Goal: Task Accomplishment & Management: Complete application form

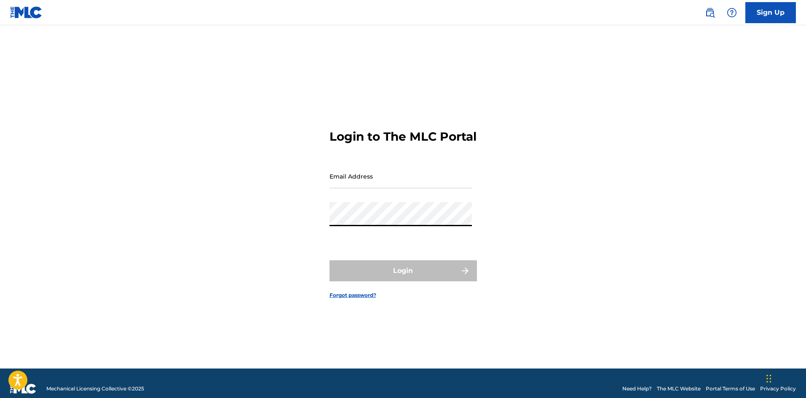
type input "[EMAIL_ADDRESS][DOMAIN_NAME]"
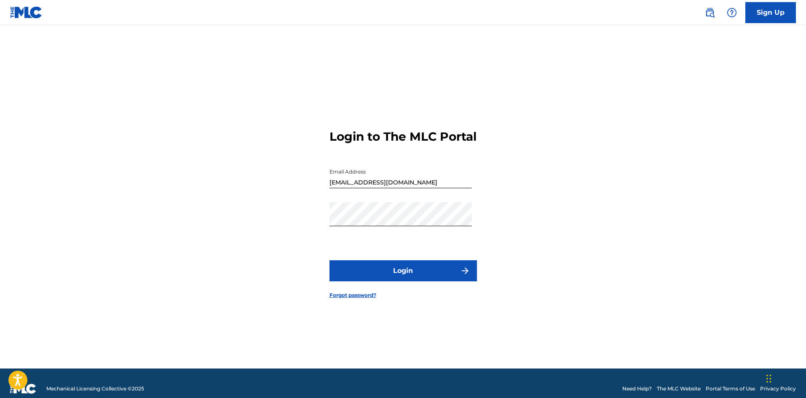
click at [401, 280] on button "Login" at bounding box center [404, 271] width 148 height 21
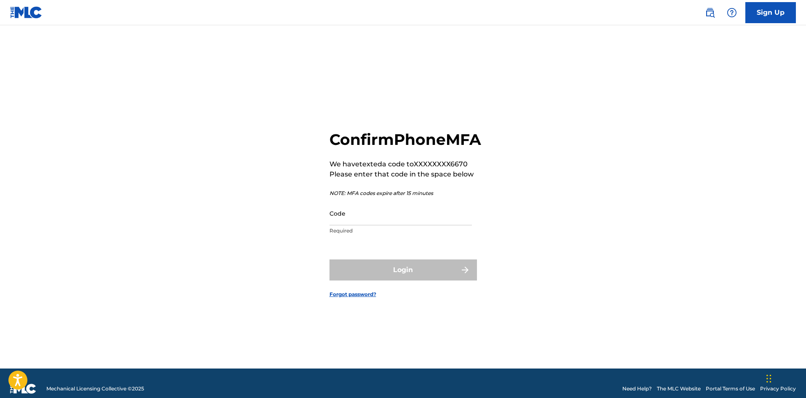
click at [355, 222] on input "Code" at bounding box center [401, 214] width 142 height 24
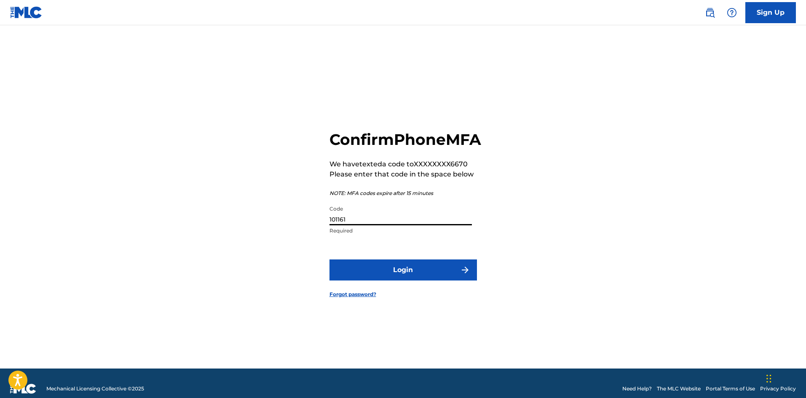
type input "101161"
click at [430, 280] on button "Login" at bounding box center [404, 270] width 148 height 21
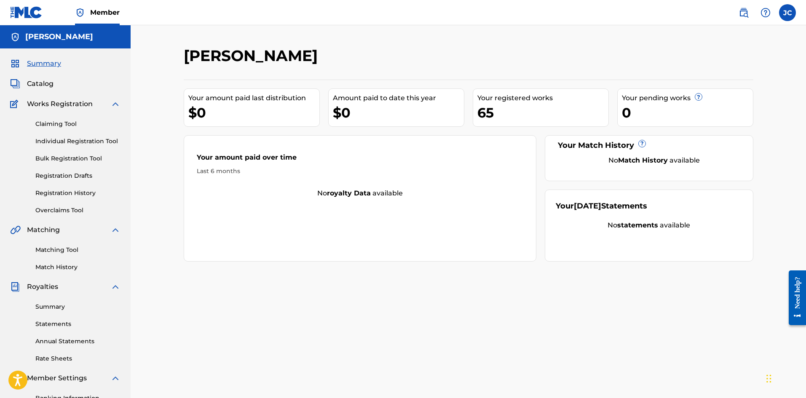
click at [62, 139] on link "Individual Registration Tool" at bounding box center [77, 141] width 85 height 9
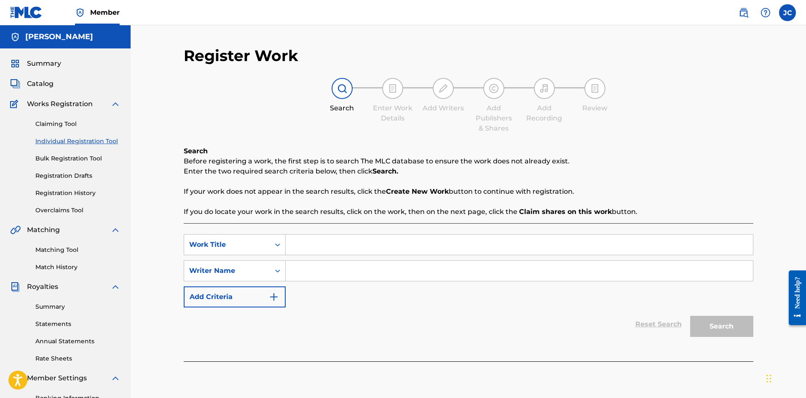
click at [309, 238] on input "Search Form" at bounding box center [519, 245] width 467 height 20
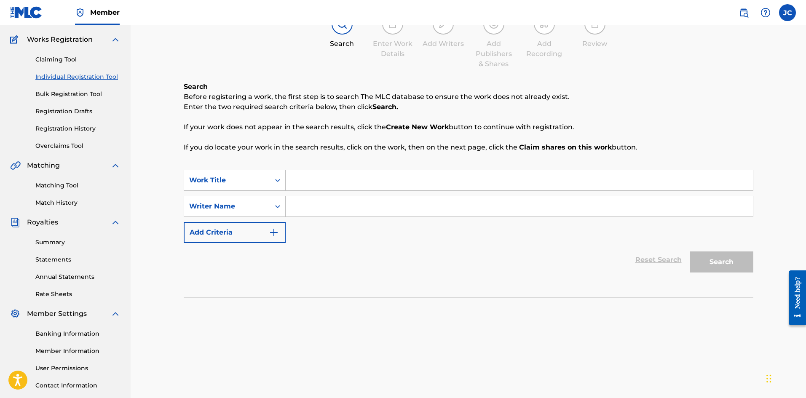
scroll to position [84, 0]
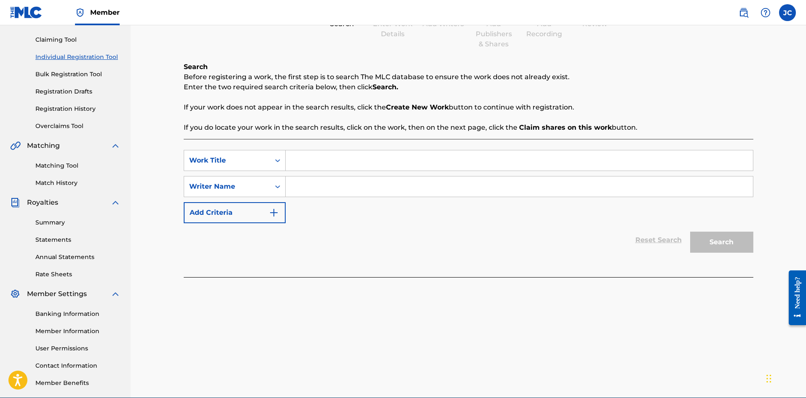
click at [312, 162] on input "Search Form" at bounding box center [519, 160] width 467 height 20
paste input "The Kill (Orchestral Version)"
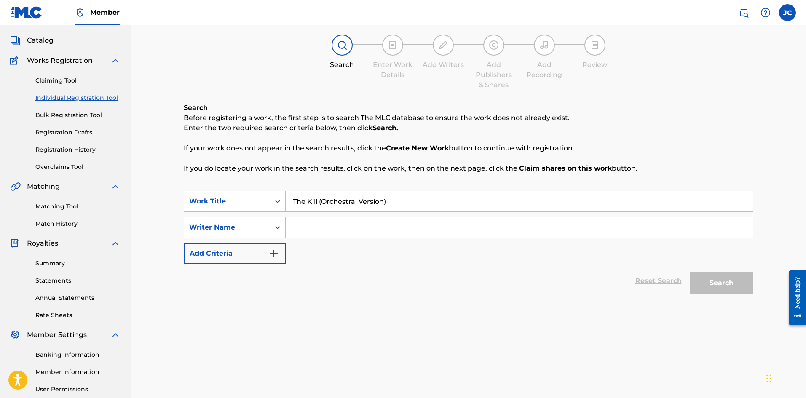
scroll to position [42, 0]
type input "The Kill (Orchestral Version)"
click at [415, 231] on input "Search Form" at bounding box center [519, 229] width 467 height 20
click at [317, 229] on input "Search Form" at bounding box center [519, 229] width 467 height 20
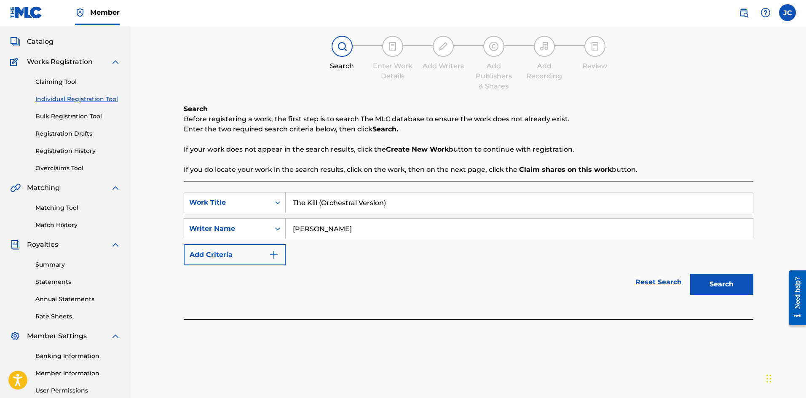
type input "[PERSON_NAME]"
click at [737, 277] on button "Search" at bounding box center [721, 284] width 63 height 21
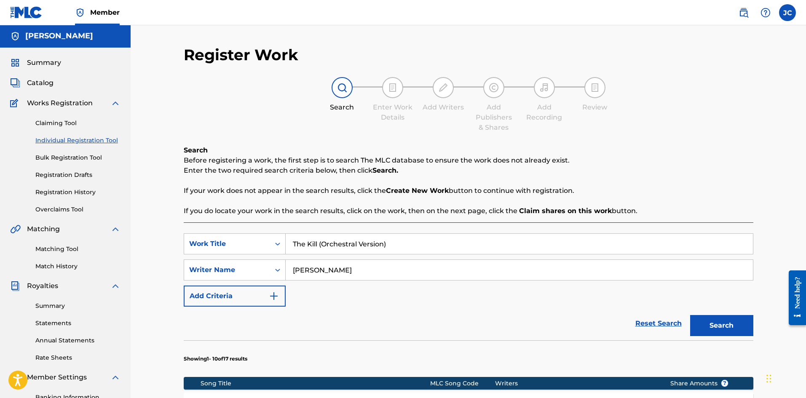
scroll to position [0, 0]
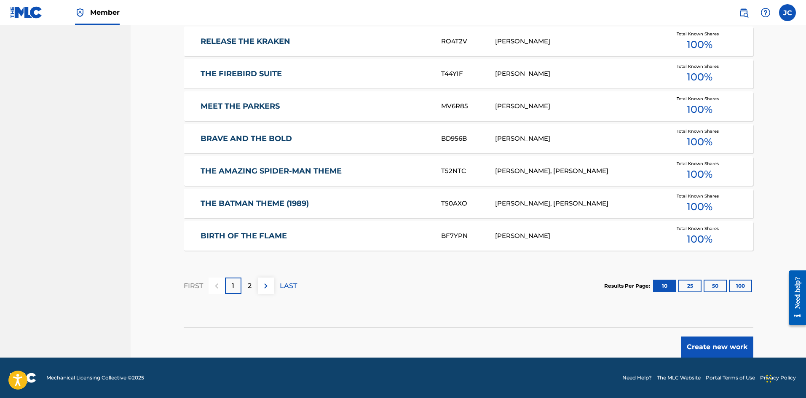
click at [711, 342] on button "Create new work" at bounding box center [717, 347] width 73 height 21
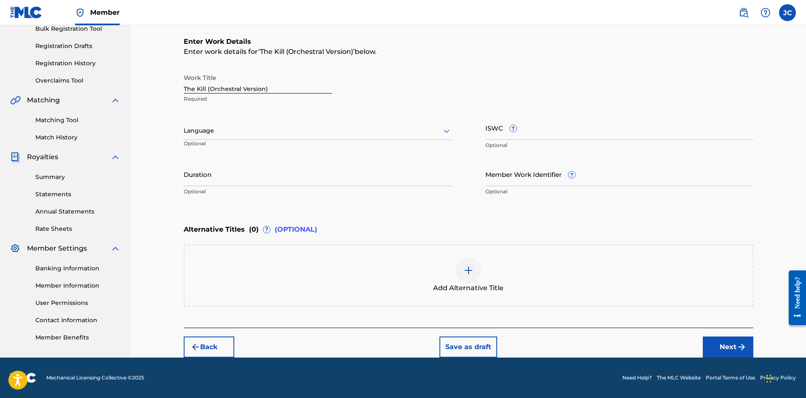
click at [716, 349] on button "Next" at bounding box center [728, 347] width 51 height 21
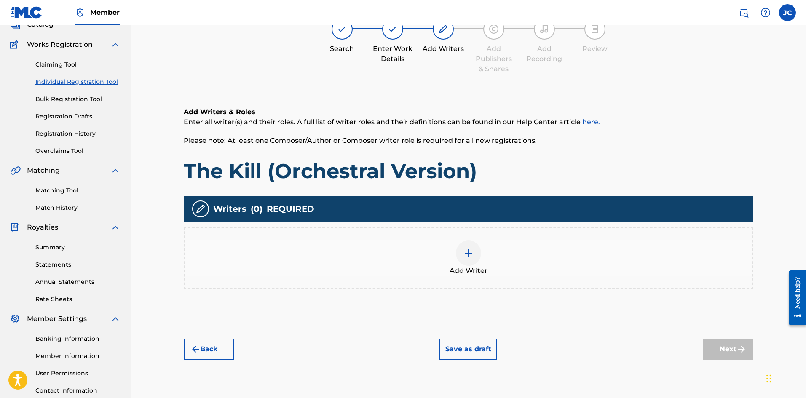
scroll to position [38, 0]
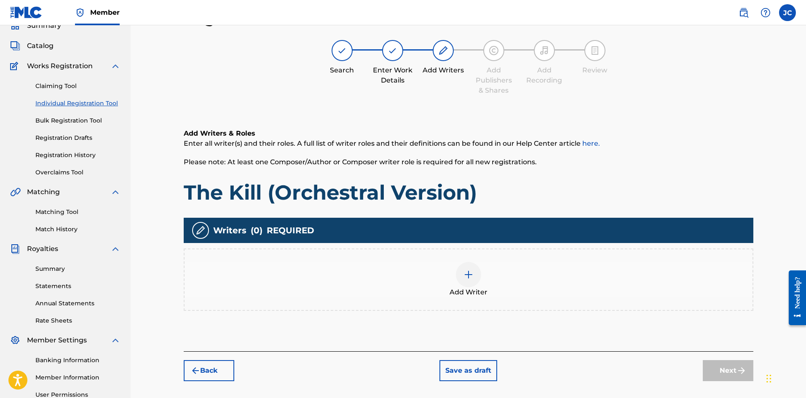
click at [371, 246] on div "Writers ( 0 ) REQUIRED Add Writer" at bounding box center [469, 264] width 570 height 93
click at [421, 269] on div "Add Writer" at bounding box center [469, 279] width 568 height 35
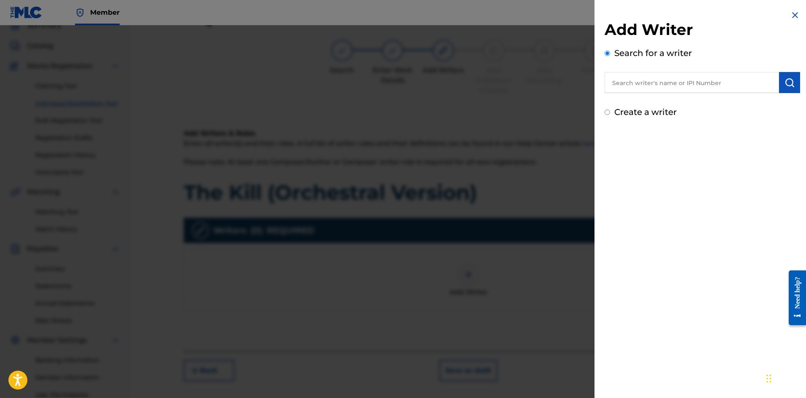
click at [626, 89] on input "text" at bounding box center [692, 82] width 175 height 21
type input "[PERSON_NAME]"
click at [780, 84] on button "submit" at bounding box center [789, 82] width 21 height 21
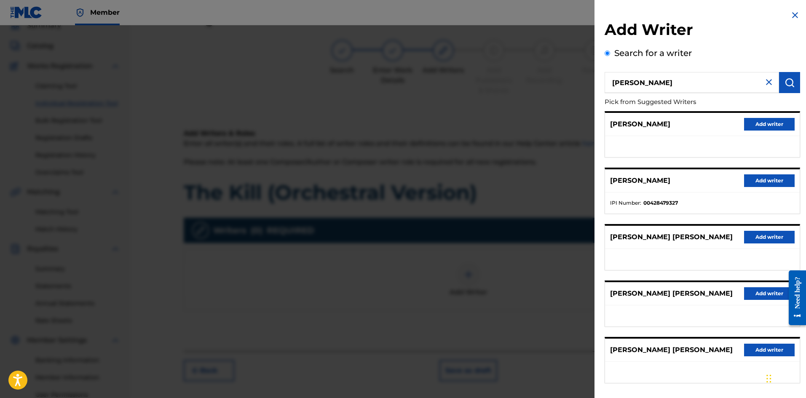
click at [752, 184] on button "Add writer" at bounding box center [769, 181] width 51 height 13
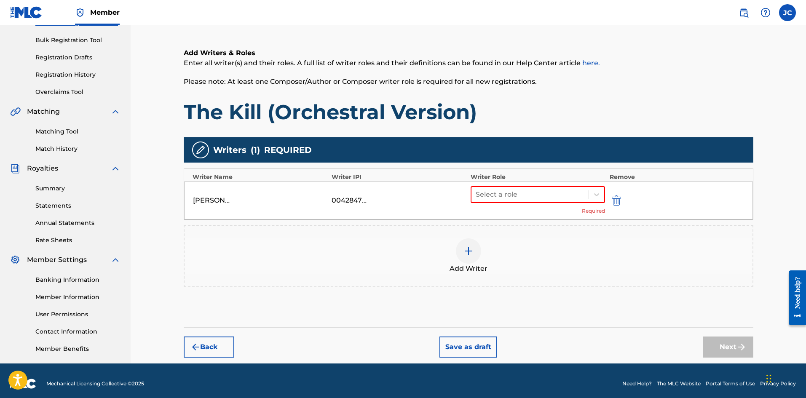
scroll to position [124, 0]
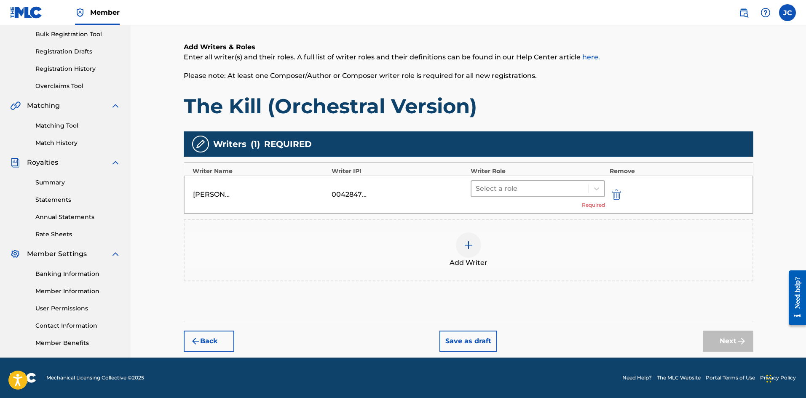
click at [521, 182] on div "Select a role" at bounding box center [531, 188] width 118 height 15
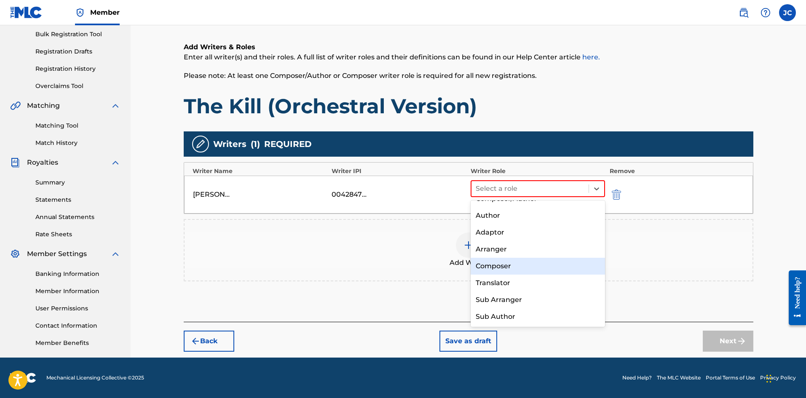
scroll to position [0, 0]
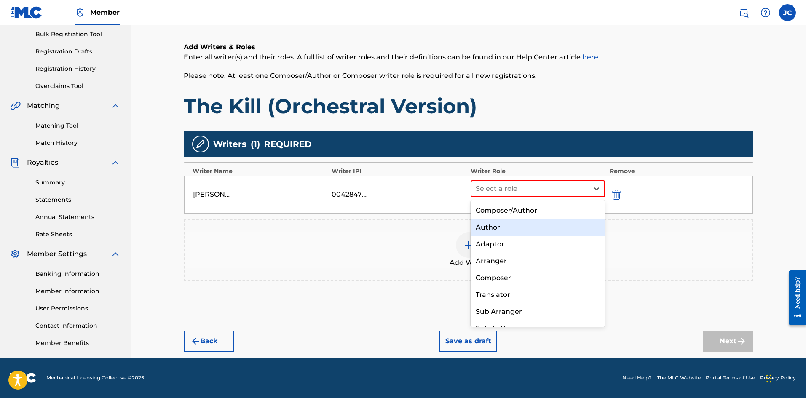
click at [515, 234] on div "Author" at bounding box center [538, 227] width 135 height 17
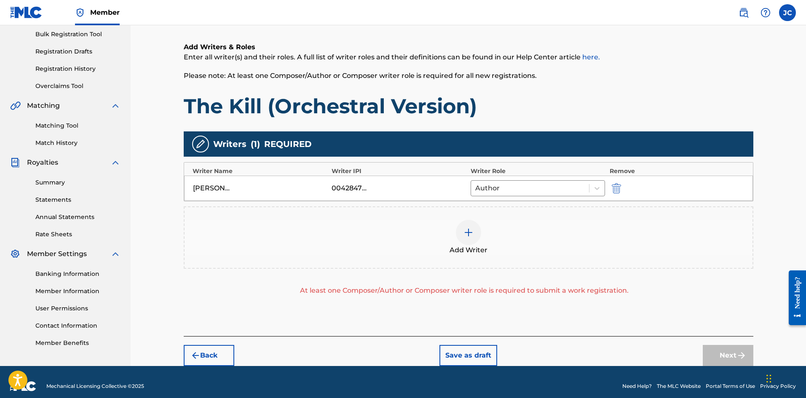
click at [515, 234] on div "Add Writer" at bounding box center [469, 237] width 568 height 35
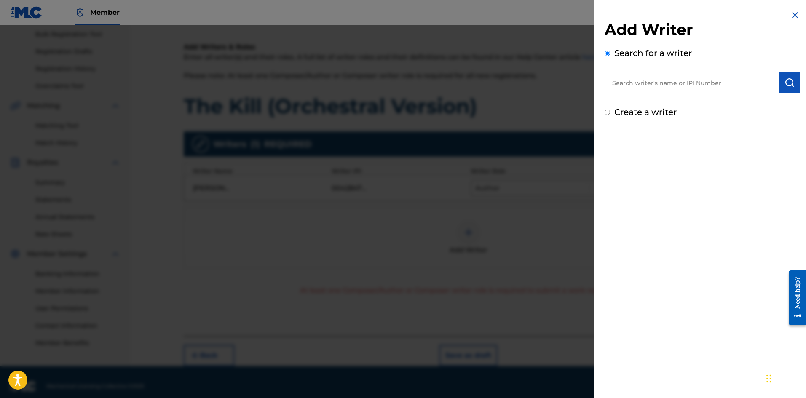
click at [648, 91] on input "text" at bounding box center [692, 82] width 175 height 21
type input "[PERSON_NAME]"
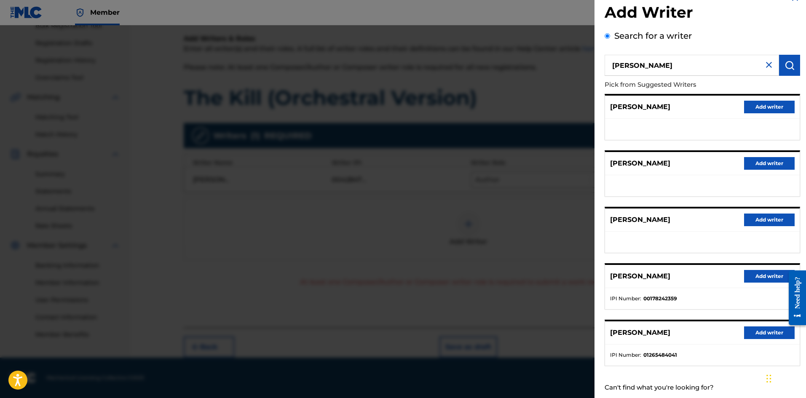
scroll to position [38, 0]
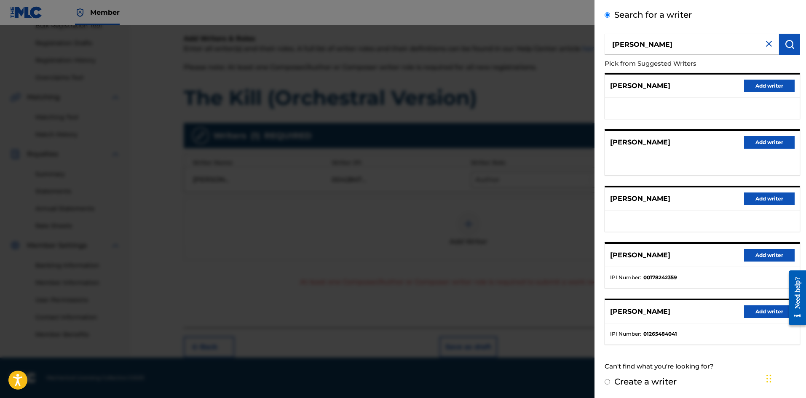
click at [607, 384] on input "Create a writer" at bounding box center [607, 381] width 5 height 5
radio input "false"
radio input "true"
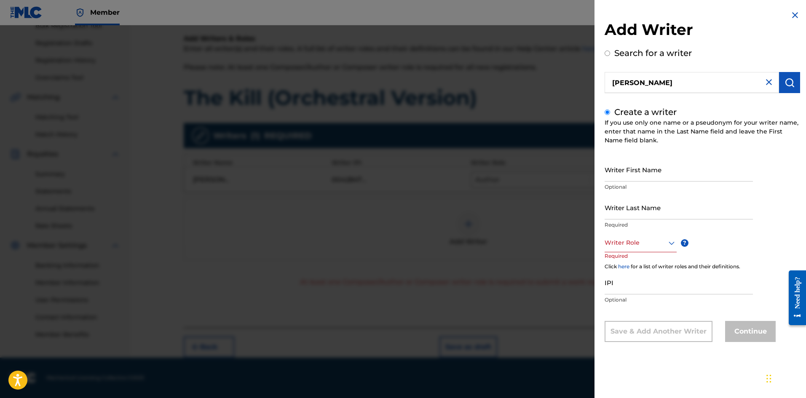
scroll to position [0, 0]
click at [660, 176] on input "Writer First Name" at bounding box center [679, 170] width 148 height 24
type input "[PERSON_NAME]"
click at [642, 247] on div at bounding box center [641, 243] width 72 height 11
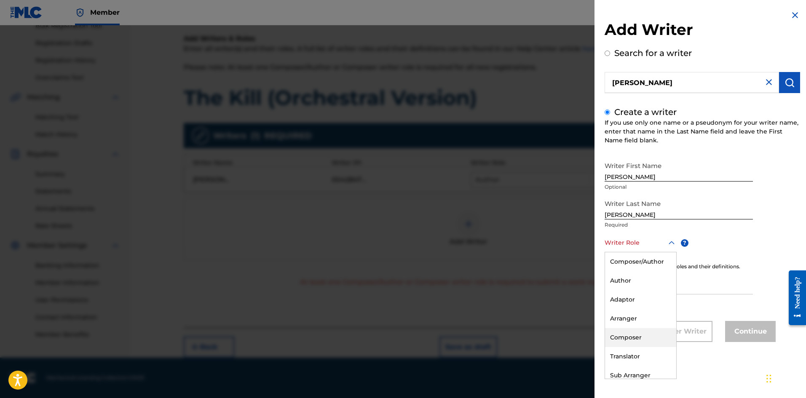
click at [629, 334] on div "Composer" at bounding box center [640, 337] width 71 height 19
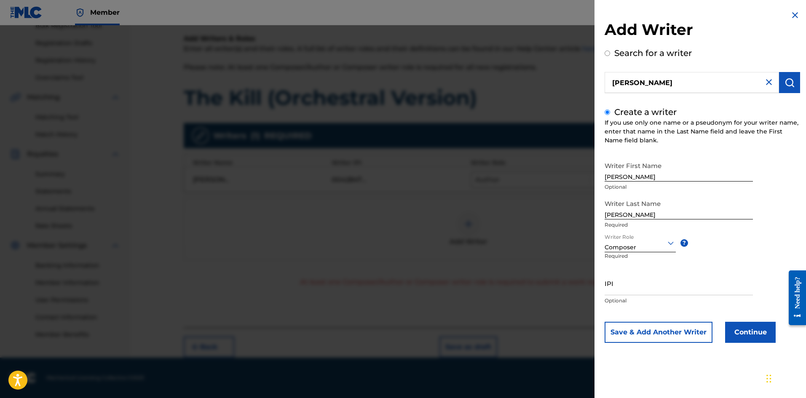
click at [628, 245] on div at bounding box center [640, 243] width 71 height 11
click at [691, 275] on input "IPI" at bounding box center [679, 283] width 148 height 24
click at [625, 251] on div "Composer" at bounding box center [640, 247] width 71 height 9
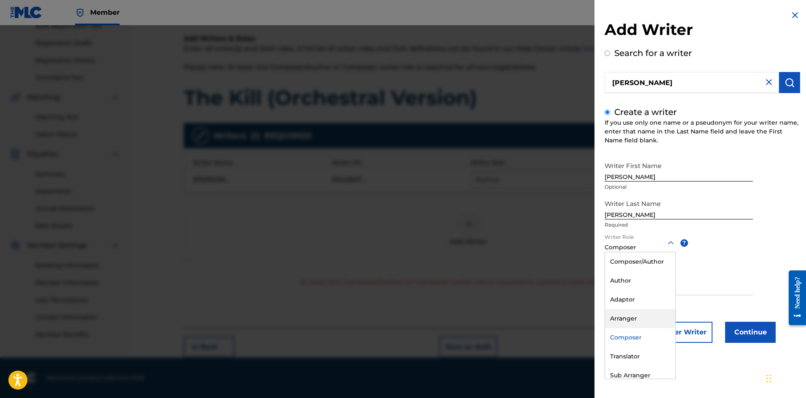
click at [629, 310] on div "Arranger" at bounding box center [640, 318] width 70 height 19
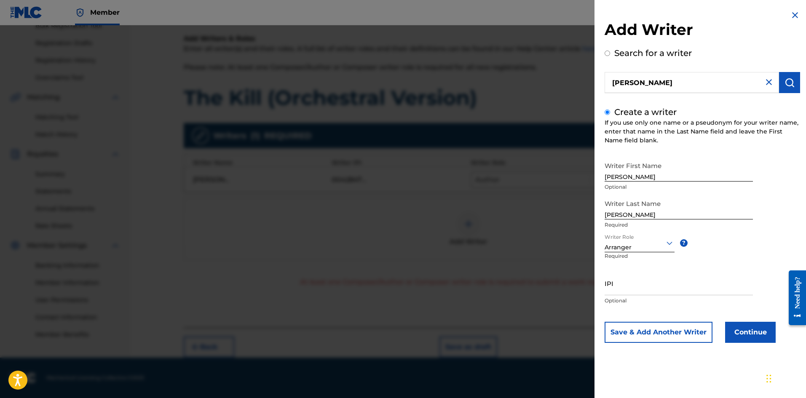
click at [632, 293] on input "IPI" at bounding box center [679, 283] width 148 height 24
type input "1265484041"
click at [747, 334] on button "Continue" at bounding box center [750, 332] width 51 height 21
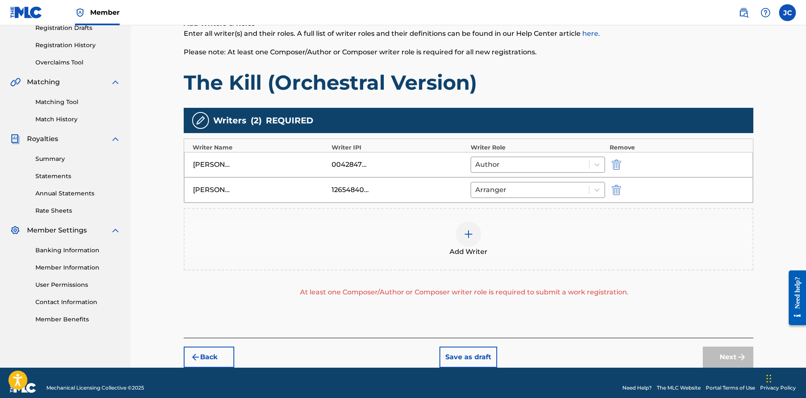
scroll to position [158, 0]
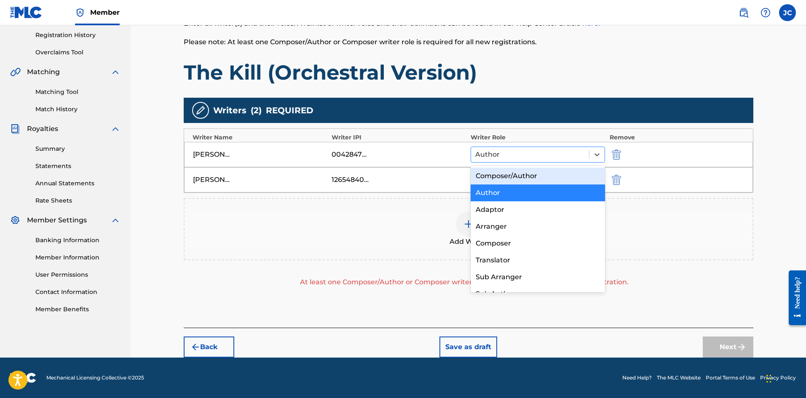
click at [524, 155] on div at bounding box center [531, 155] width 110 height 12
click at [524, 176] on div "Composer/Author" at bounding box center [538, 176] width 135 height 17
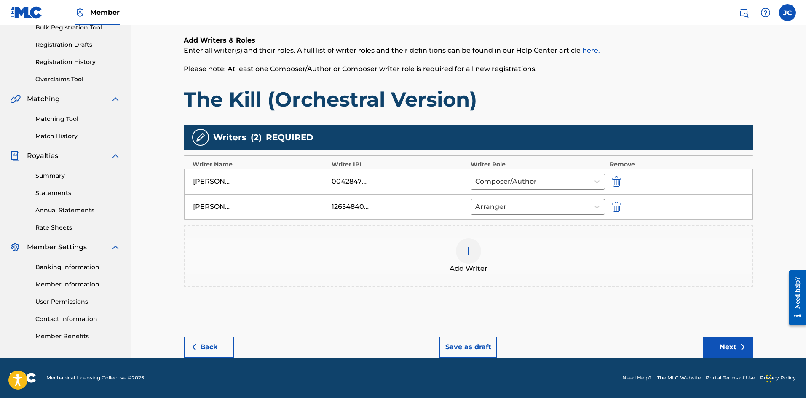
click at [726, 342] on button "Next" at bounding box center [728, 347] width 51 height 21
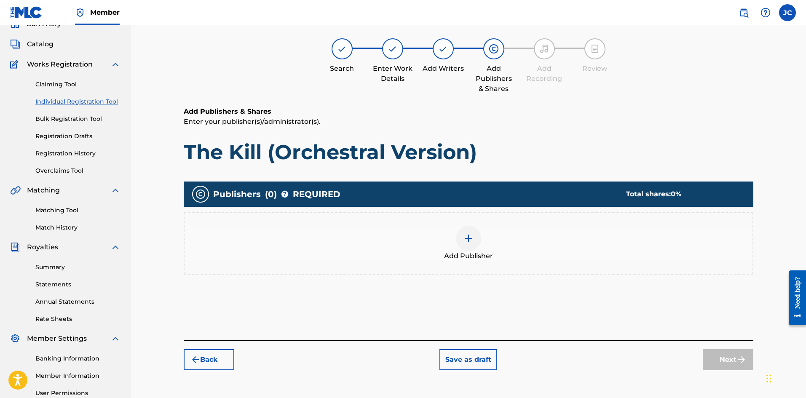
scroll to position [38, 0]
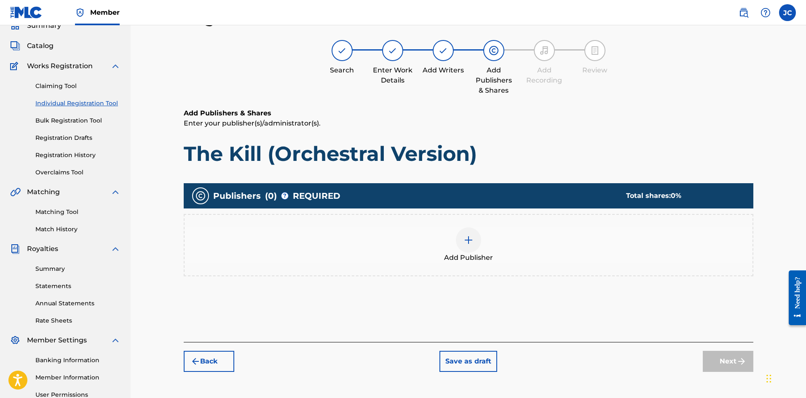
click at [478, 247] on div at bounding box center [468, 240] width 25 height 25
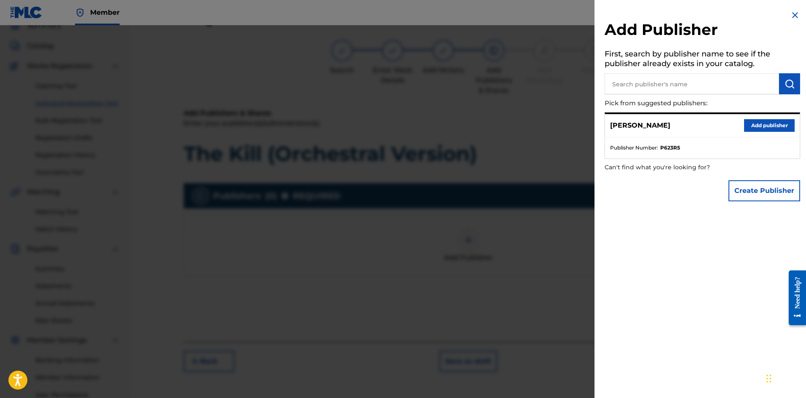
click at [769, 129] on button "Add publisher" at bounding box center [769, 125] width 51 height 13
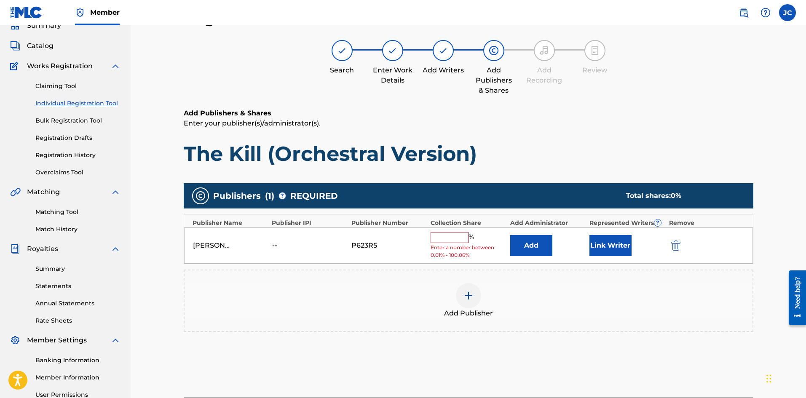
click at [451, 239] on input "text" at bounding box center [450, 237] width 38 height 11
type input "100"
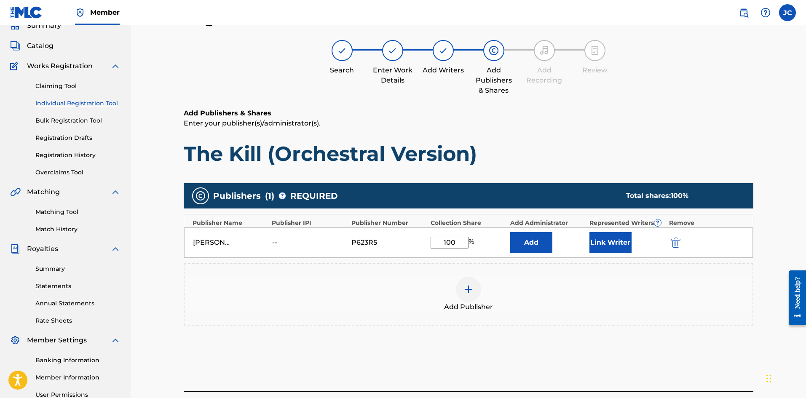
click at [601, 245] on button "Link Writer" at bounding box center [611, 242] width 42 height 21
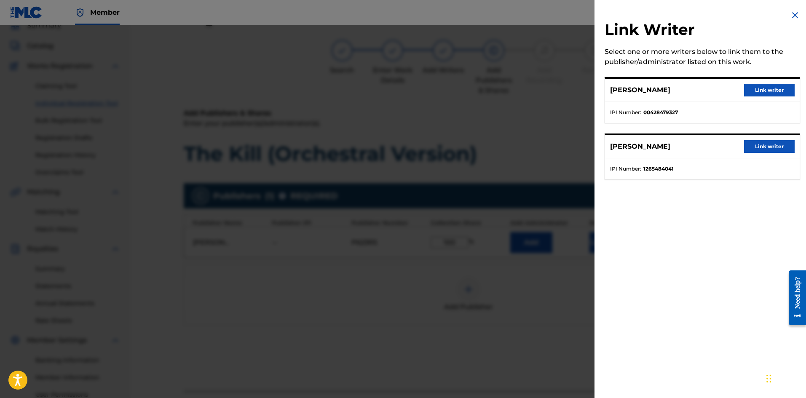
click at [773, 96] on button "Link writer" at bounding box center [769, 90] width 51 height 13
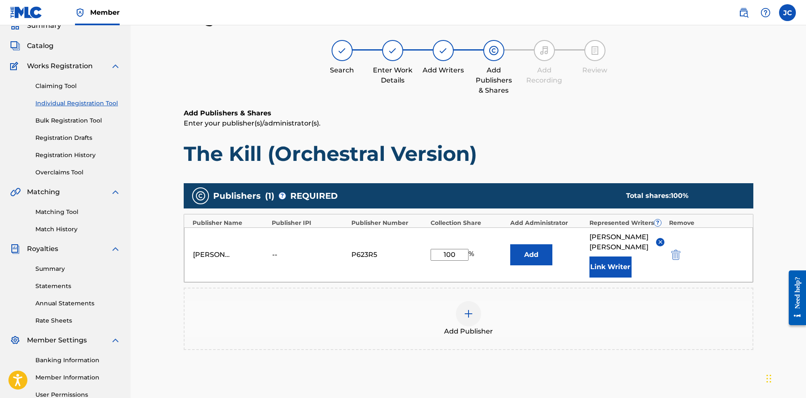
click at [615, 257] on button "Link Writer" at bounding box center [611, 267] width 42 height 21
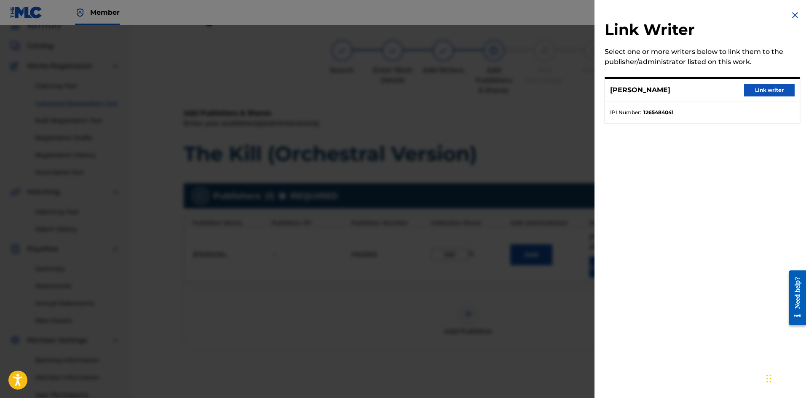
click at [764, 88] on button "Link writer" at bounding box center [769, 90] width 51 height 13
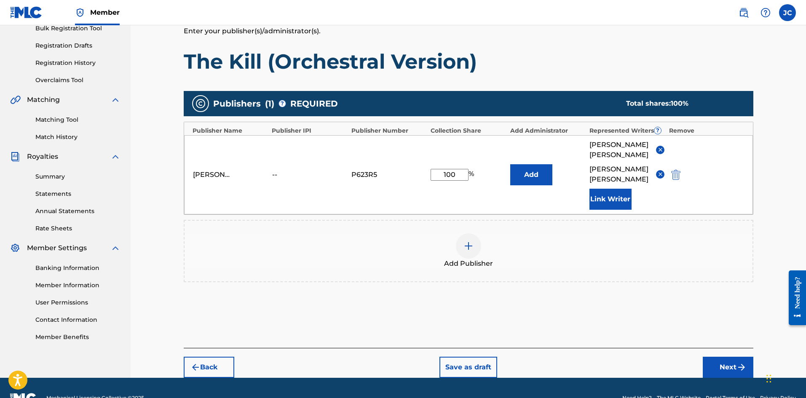
click at [736, 357] on button "Next" at bounding box center [728, 367] width 51 height 21
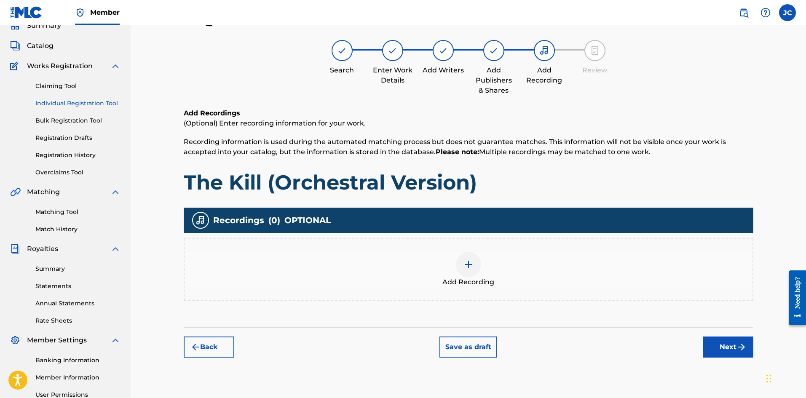
click at [514, 259] on div "Add Recording" at bounding box center [469, 269] width 568 height 35
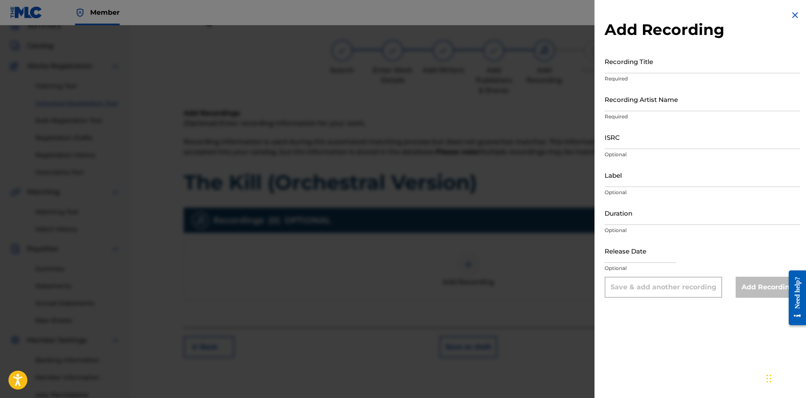
click at [687, 48] on div "Add Recording Recording Title Required Recording Artist Name Required ISRC Opti…" at bounding box center [703, 154] width 216 height 308
click at [677, 67] on input "Recording Title" at bounding box center [703, 61] width 196 height 24
paste input "The Kill (Orchestral Version)"
type input "The Kill (Orchestral Version)"
click at [644, 97] on input "Recording Artist Name" at bounding box center [703, 99] width 196 height 24
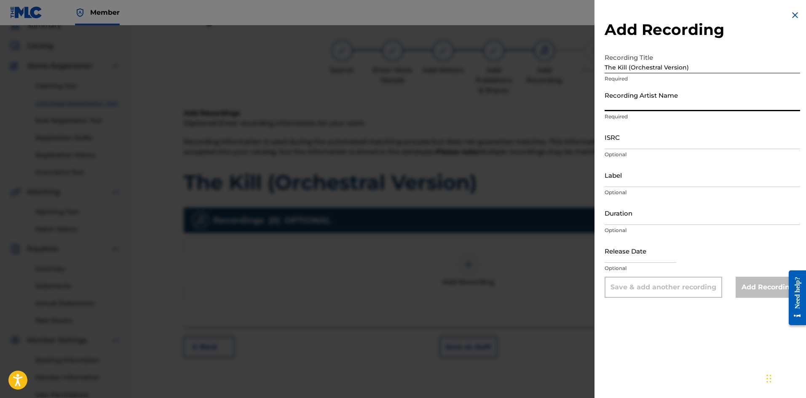
click at [643, 98] on input "Recording Artist Name" at bounding box center [703, 99] width 196 height 24
type input "[PERSON_NAME]"
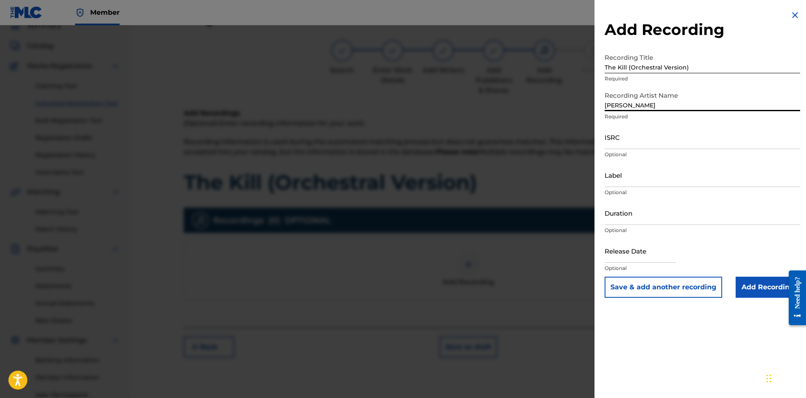
click at [634, 146] on input "ISRC" at bounding box center [703, 137] width 196 height 24
paste input "QZZ792586125"
type input "QZZ792586125"
click at [654, 259] on input "text" at bounding box center [641, 251] width 72 height 24
select select "7"
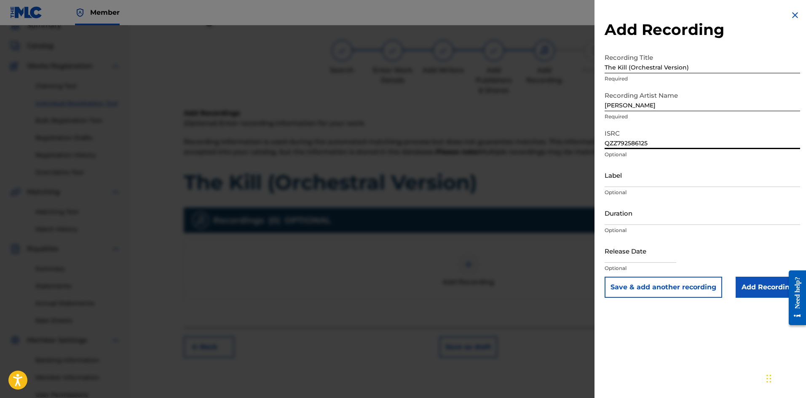
select select "2025"
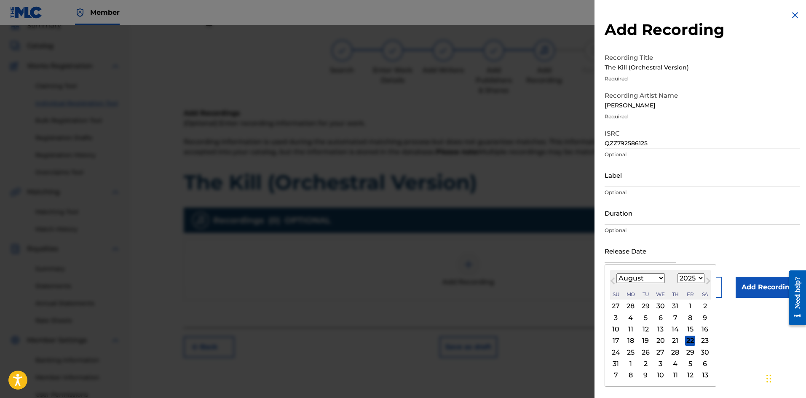
click at [634, 255] on input "text" at bounding box center [641, 251] width 72 height 24
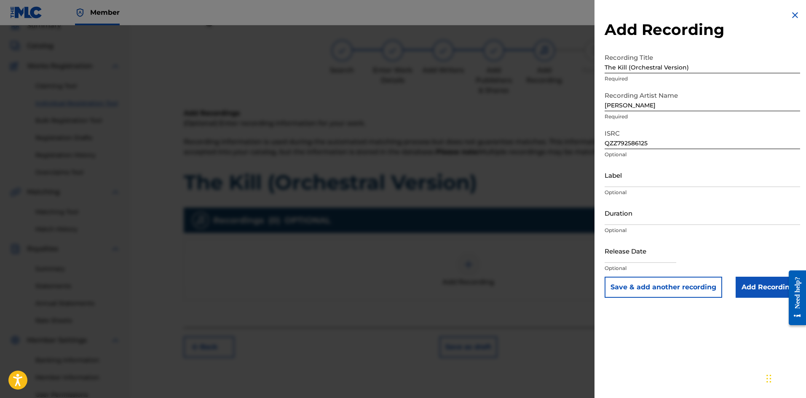
click at [644, 255] on input "text" at bounding box center [641, 251] width 72 height 24
select select "7"
select select "2025"
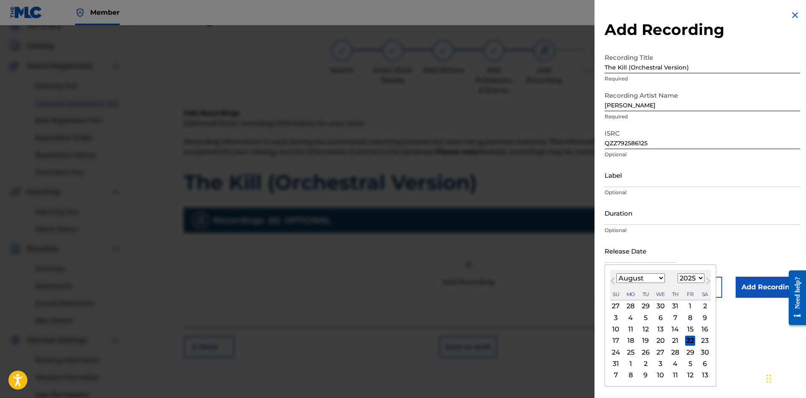
click at [625, 275] on select "January February March April May June July August September October November De…" at bounding box center [641, 279] width 48 height 10
click at [617, 274] on select "January February March April May June July August September October November De…" at bounding box center [641, 279] width 48 height 10
click at [687, 337] on div "22" at bounding box center [690, 341] width 10 height 10
type input "[DATE]"
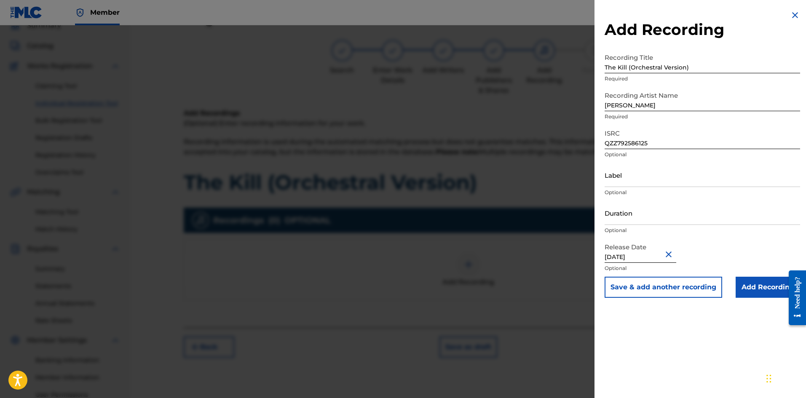
click at [749, 284] on input "Add Recording" at bounding box center [768, 287] width 64 height 21
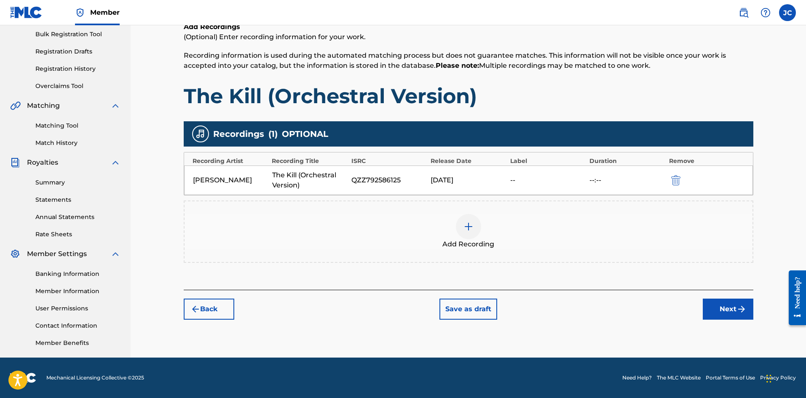
click at [735, 315] on button "Next" at bounding box center [728, 309] width 51 height 21
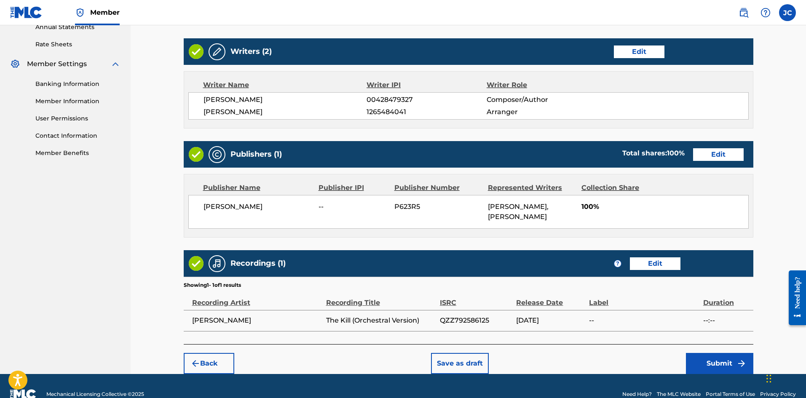
scroll to position [331, 0]
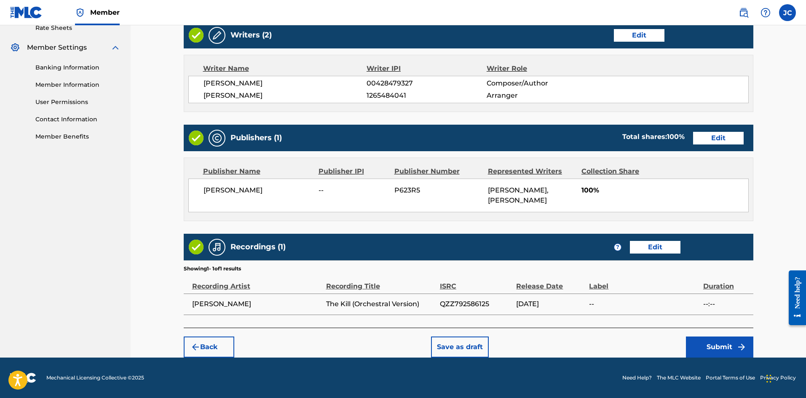
click at [739, 341] on button "Submit" at bounding box center [719, 347] width 67 height 21
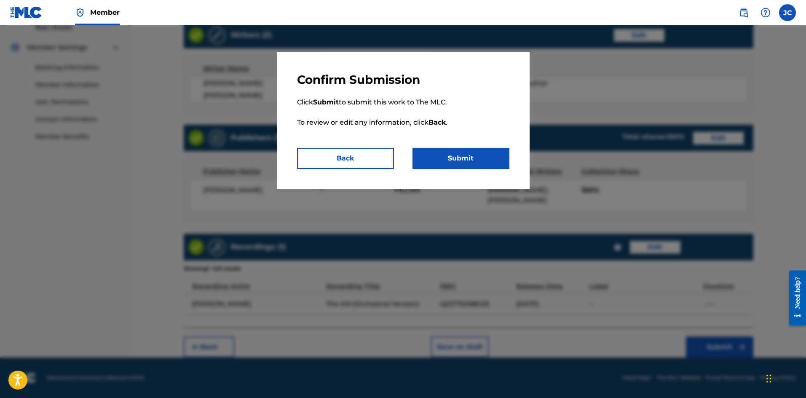
click at [441, 159] on button "Submit" at bounding box center [461, 158] width 97 height 21
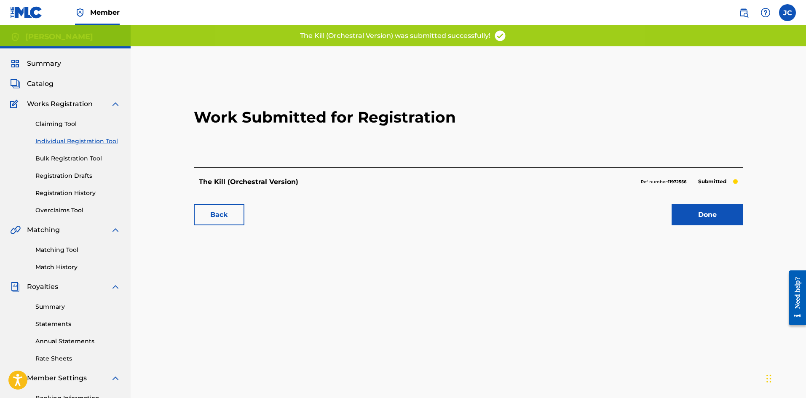
click at [701, 216] on link "Done" at bounding box center [708, 214] width 72 height 21
